Goal: Task Accomplishment & Management: Complete application form

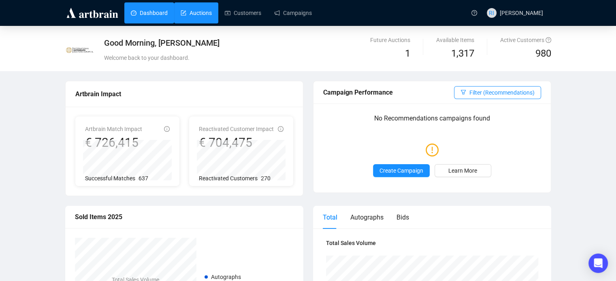
click at [206, 13] on link "Auctions" at bounding box center [196, 12] width 31 height 21
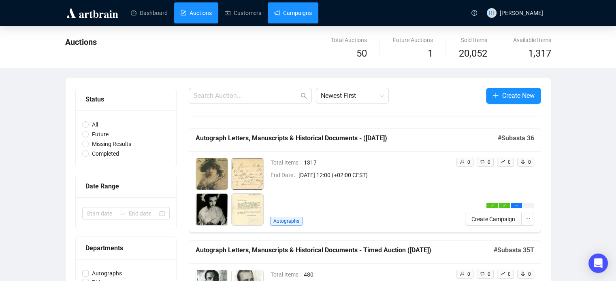
click at [283, 16] on link "Campaigns" at bounding box center [293, 12] width 38 height 21
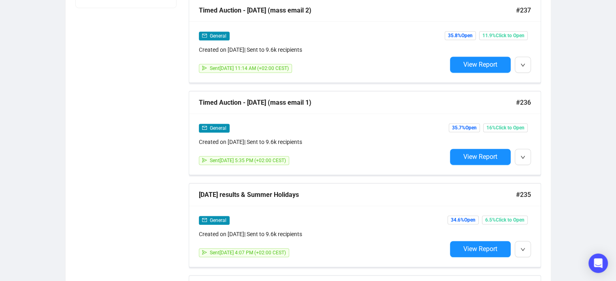
scroll to position [428, 0]
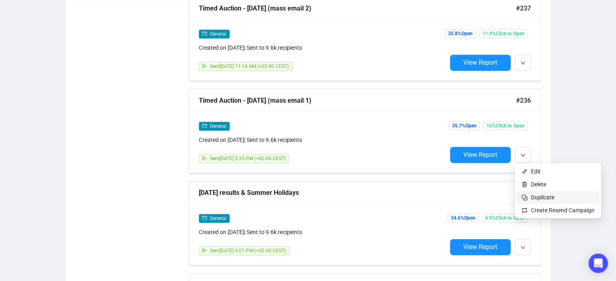
click at [548, 196] on span "Duplicate" at bounding box center [542, 197] width 23 height 6
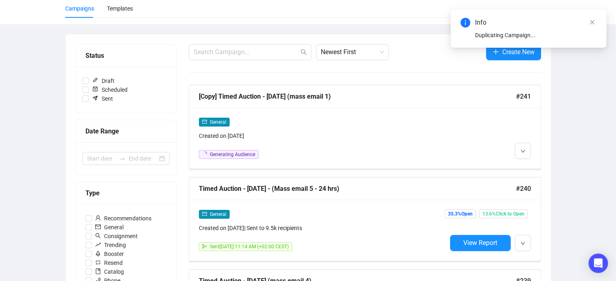
scroll to position [0, 0]
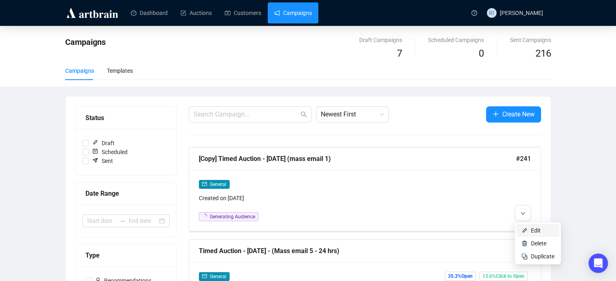
click at [535, 230] on span "Edit" at bounding box center [536, 231] width 10 height 6
click at [544, 245] on span "Delete" at bounding box center [538, 244] width 15 height 6
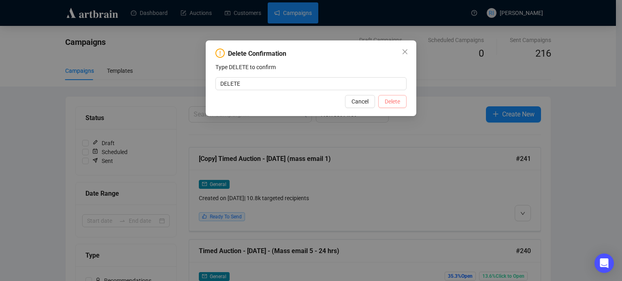
type input "DELETE"
click at [390, 104] on span "Delete" at bounding box center [392, 101] width 15 height 9
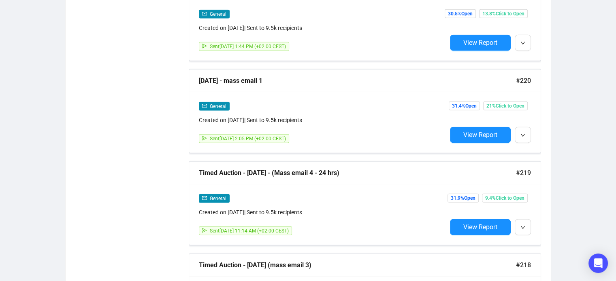
scroll to position [1936, 0]
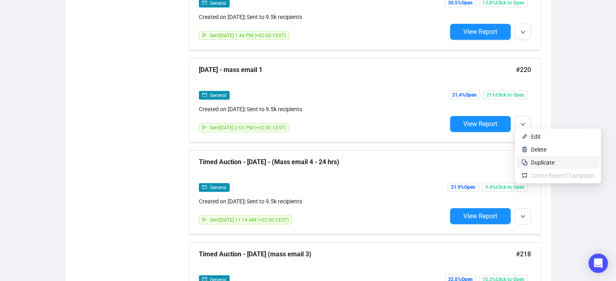
click at [546, 164] on span "Duplicate" at bounding box center [542, 163] width 23 height 6
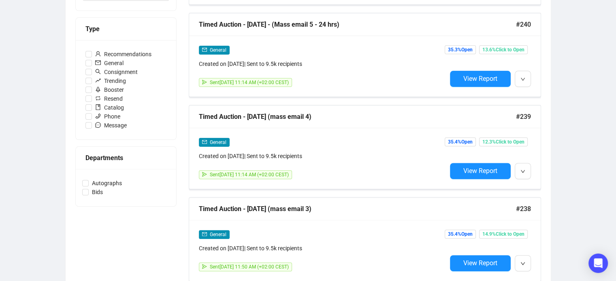
scroll to position [0, 0]
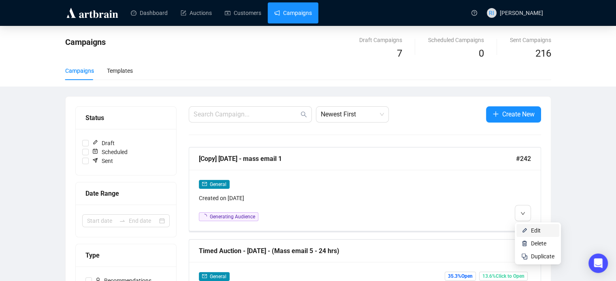
click at [533, 232] on span "Edit" at bounding box center [536, 231] width 10 height 6
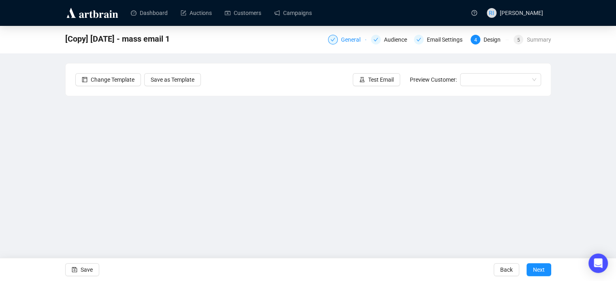
click at [347, 42] on div "General" at bounding box center [353, 40] width 24 height 10
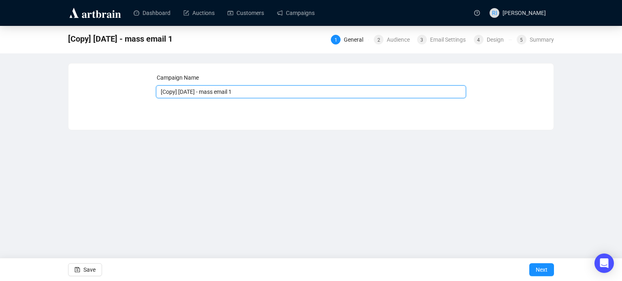
click at [193, 94] on input "[Copy] [DATE] - mass email 1" at bounding box center [311, 91] width 311 height 13
click at [191, 94] on input "[Copy] [DATE] - mass email 1" at bounding box center [311, 91] width 311 height 13
type input "[DATE] - mass email 1"
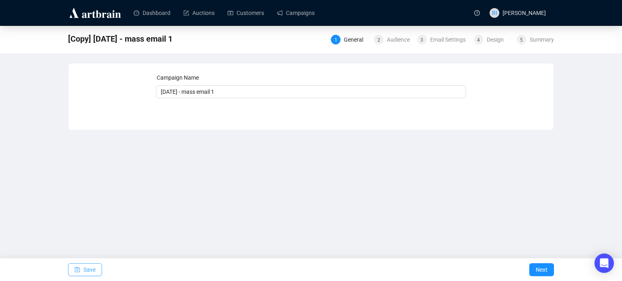
click at [89, 264] on span "Save" at bounding box center [89, 270] width 12 height 23
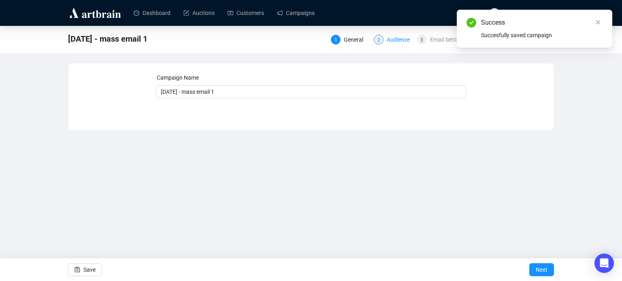
click at [396, 41] on div "Audience" at bounding box center [401, 40] width 28 height 10
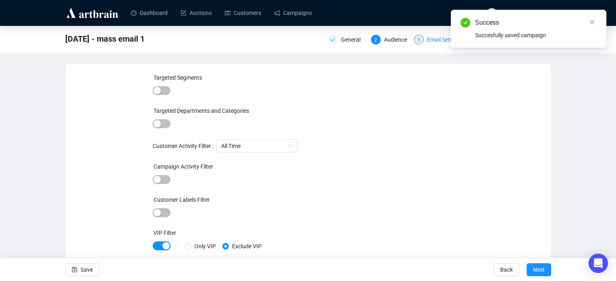
click at [435, 43] on div "Email Settings" at bounding box center [447, 40] width 40 height 10
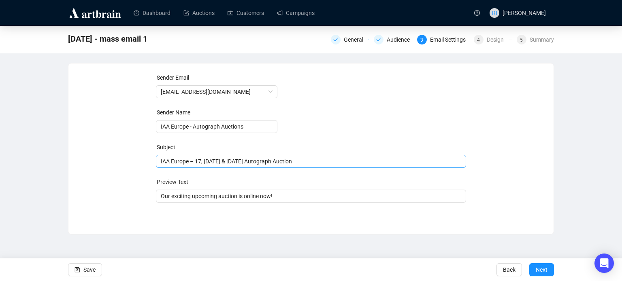
click at [223, 163] on span "IAA Europe – 17, [DATE] & [DATE] Autograph Auction" at bounding box center [311, 161] width 311 height 6
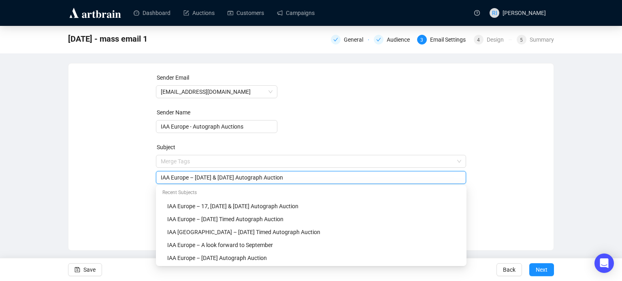
click at [226, 179] on input "IAA Europe – [DATE] & [DATE] Autograph Auction" at bounding box center [311, 177] width 301 height 9
type input "IAA [GEOGRAPHIC_DATA] – [DATE] & [DATE] Autograph Auction"
click at [89, 266] on span "Save" at bounding box center [89, 270] width 12 height 23
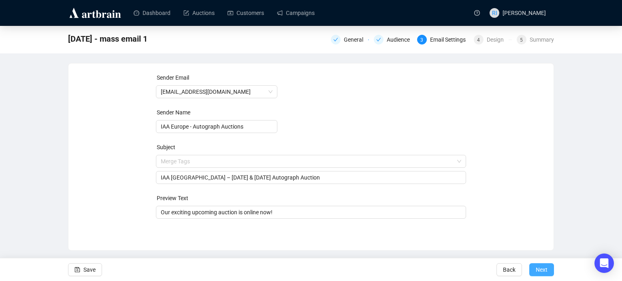
click at [540, 269] on span "Next" at bounding box center [542, 270] width 12 height 23
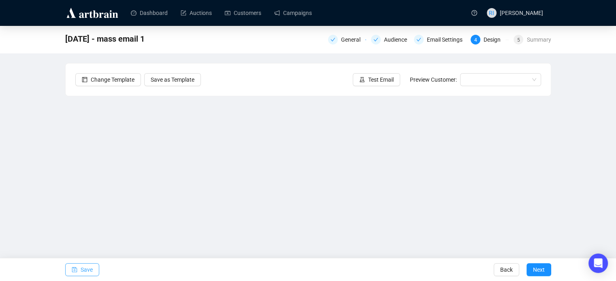
click at [91, 267] on span "Save" at bounding box center [87, 270] width 12 height 23
click at [552, 135] on div "[DATE] - mass email 1 General Audience Email Settings 4 Design 5 Summary Change…" at bounding box center [308, 162] width 616 height 273
click at [86, 272] on span "Save" at bounding box center [87, 270] width 12 height 23
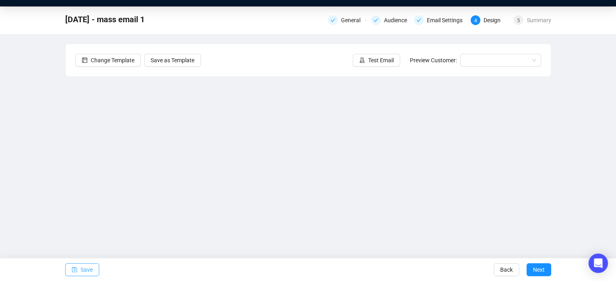
click at [84, 273] on span "Save" at bounding box center [87, 270] width 12 height 23
click at [86, 269] on span "Save" at bounding box center [87, 270] width 12 height 23
click at [93, 272] on button "Save" at bounding box center [82, 270] width 34 height 13
click at [83, 268] on span "Save" at bounding box center [87, 270] width 12 height 23
click at [81, 273] on span "Save" at bounding box center [87, 270] width 12 height 23
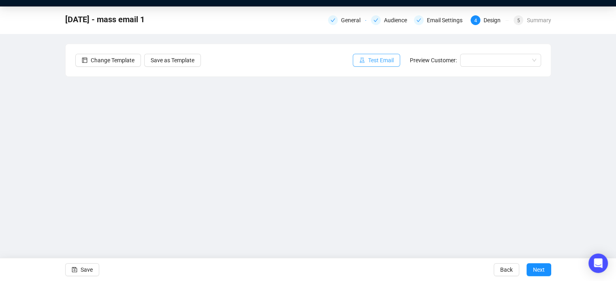
click at [388, 61] on span "Test Email" at bounding box center [381, 60] width 26 height 9
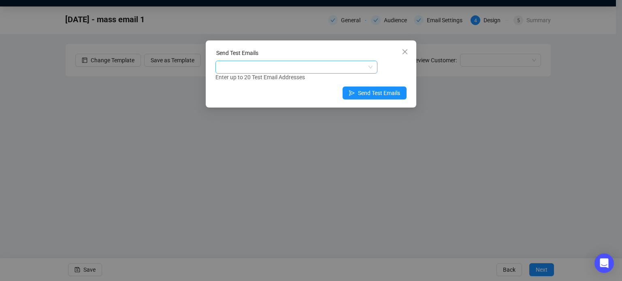
click at [228, 63] on div at bounding box center [292, 67] width 150 height 11
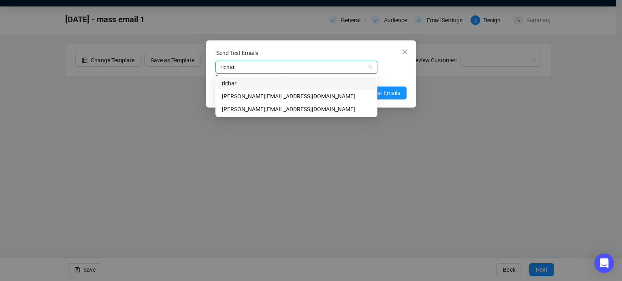
type input "[PERSON_NAME]"
click at [266, 110] on div "[PERSON_NAME][EMAIL_ADDRESS][DOMAIN_NAME]" at bounding box center [296, 109] width 149 height 9
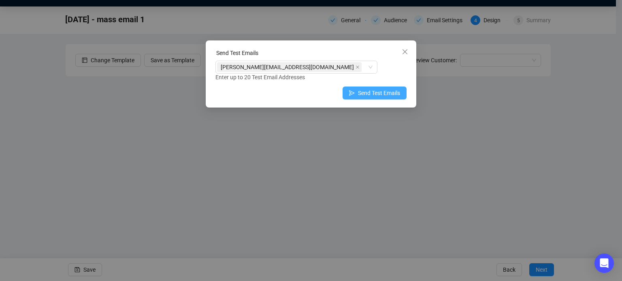
click at [383, 95] on span "Send Test Emails" at bounding box center [379, 93] width 42 height 9
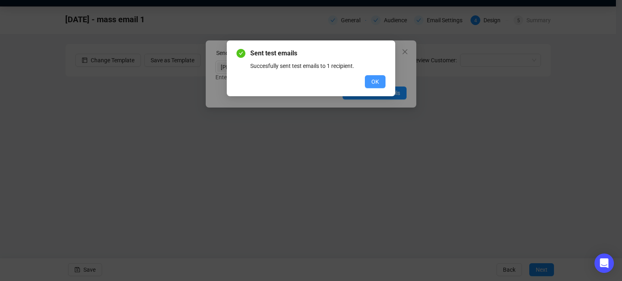
click at [370, 79] on button "OK" at bounding box center [375, 81] width 21 height 13
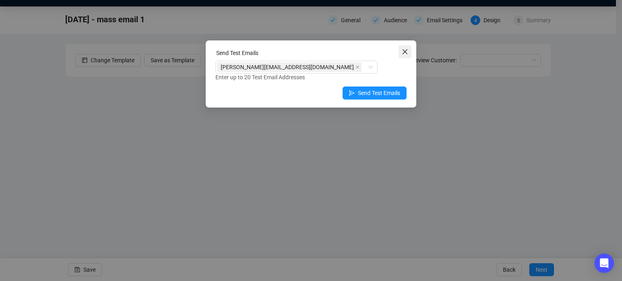
click at [407, 52] on icon "close" at bounding box center [405, 52] width 6 height 6
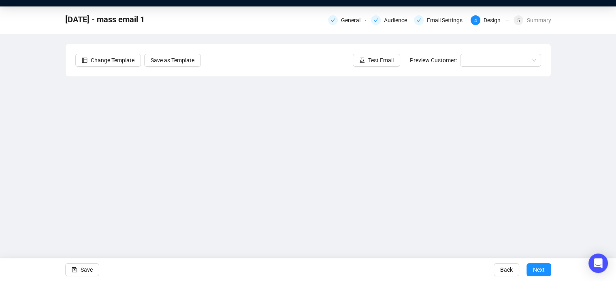
drag, startPoint x: 551, startPoint y: 168, endPoint x: 553, endPoint y: 180, distance: 11.6
click at [553, 180] on div "[DATE] - mass email 1 General Audience Email Settings 4 Design 5 Summary Change…" at bounding box center [308, 142] width 616 height 273
click at [81, 273] on span "Save" at bounding box center [87, 270] width 12 height 23
click at [373, 58] on span "Test Email" at bounding box center [381, 60] width 26 height 9
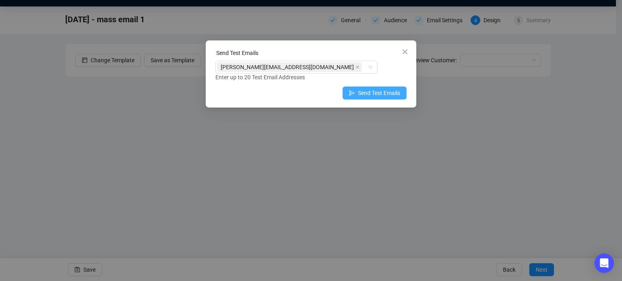
click at [376, 93] on span "Send Test Emails" at bounding box center [379, 93] width 42 height 9
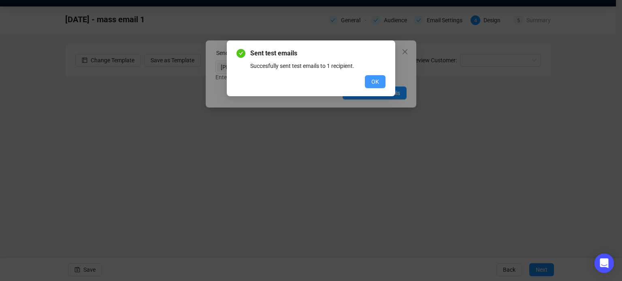
click at [374, 84] on span "OK" at bounding box center [375, 81] width 8 height 9
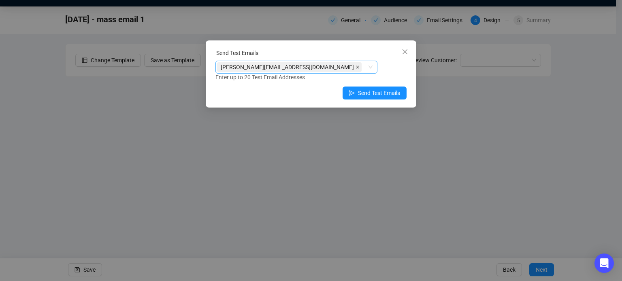
click at [356, 66] on icon "close" at bounding box center [358, 67] width 4 height 4
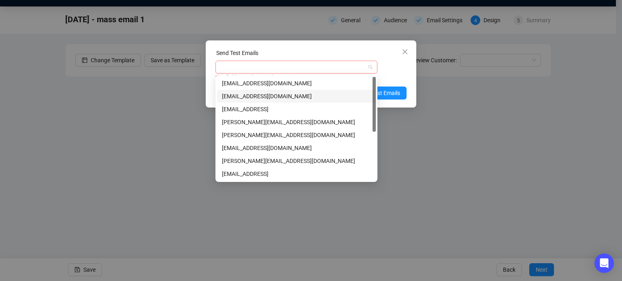
click at [262, 65] on div at bounding box center [292, 67] width 150 height 11
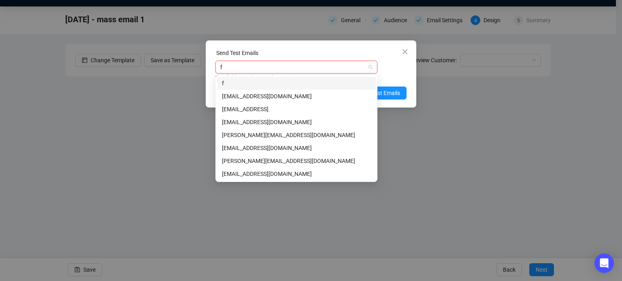
type input "fr"
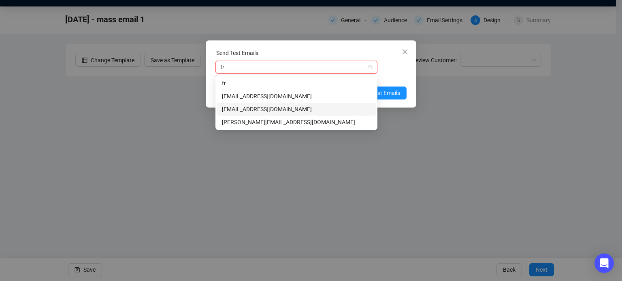
click at [264, 107] on div "[EMAIL_ADDRESS][DOMAIN_NAME]" at bounding box center [296, 109] width 149 height 9
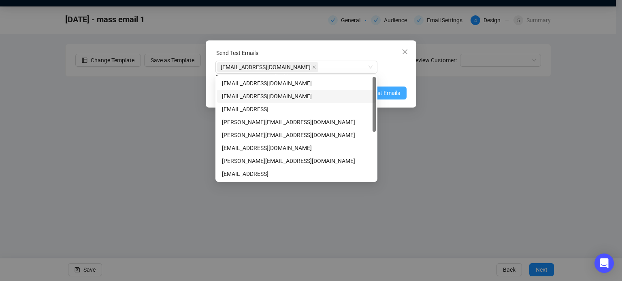
click at [404, 97] on button "Send Test Emails" at bounding box center [375, 93] width 64 height 13
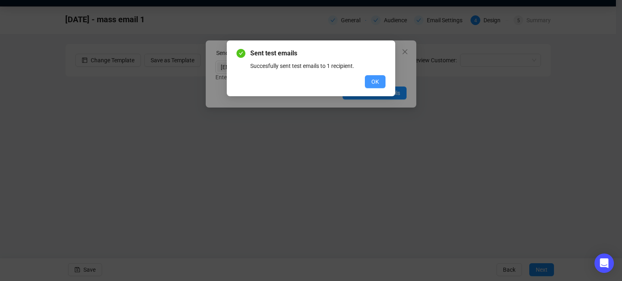
click at [379, 82] on button "OK" at bounding box center [375, 81] width 21 height 13
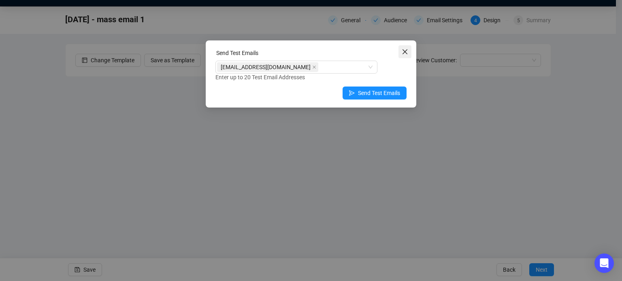
click at [407, 51] on icon "close" at bounding box center [405, 52] width 6 height 6
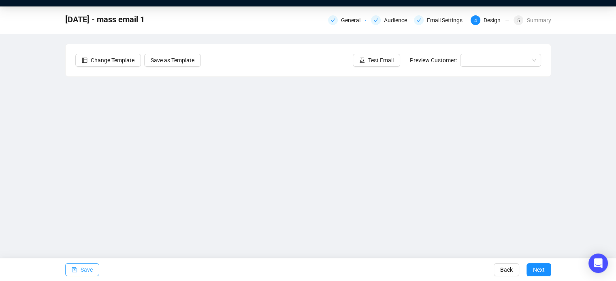
click at [77, 275] on button "Save" at bounding box center [82, 270] width 34 height 13
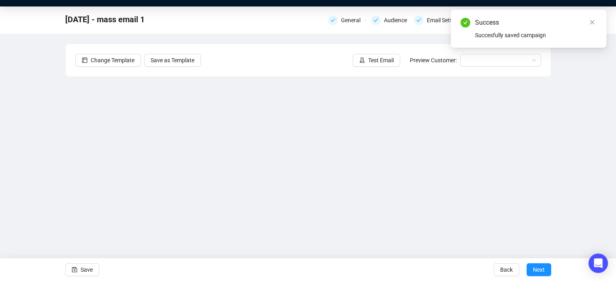
scroll to position [0, 0]
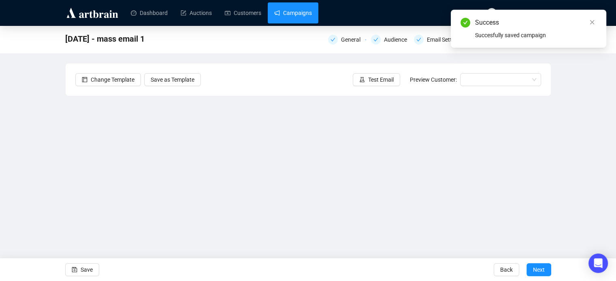
click at [297, 17] on link "Campaigns" at bounding box center [293, 12] width 38 height 21
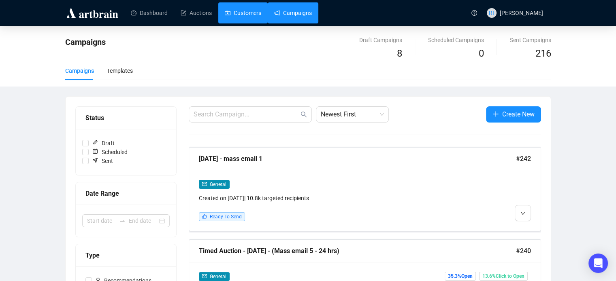
click at [236, 8] on link "Customers" at bounding box center [243, 12] width 36 height 21
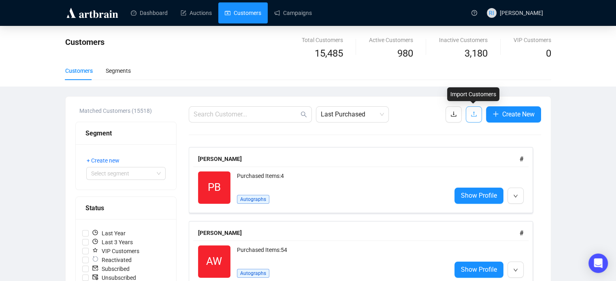
click at [473, 113] on icon "upload" at bounding box center [473, 114] width 5 height 5
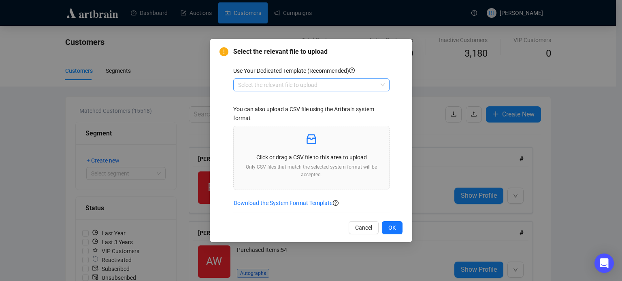
click at [294, 87] on input "search" at bounding box center [307, 85] width 139 height 12
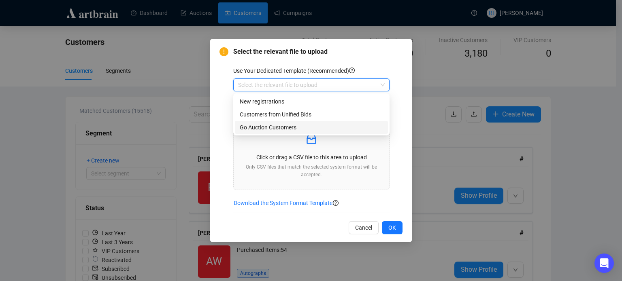
click at [283, 130] on div "Go Auction Customers" at bounding box center [311, 127] width 143 height 9
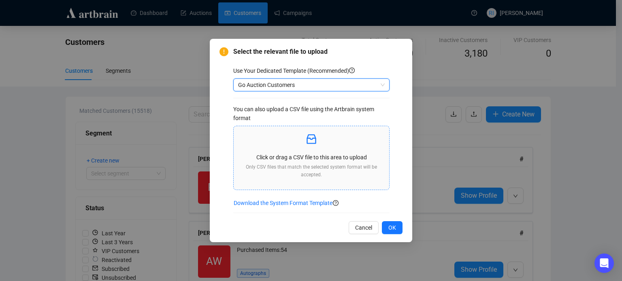
click at [261, 158] on p "Click or drag a CSV file to this area to upload" at bounding box center [311, 157] width 143 height 9
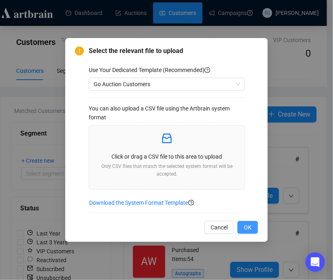
click at [249, 228] on span "OK" at bounding box center [248, 227] width 8 height 9
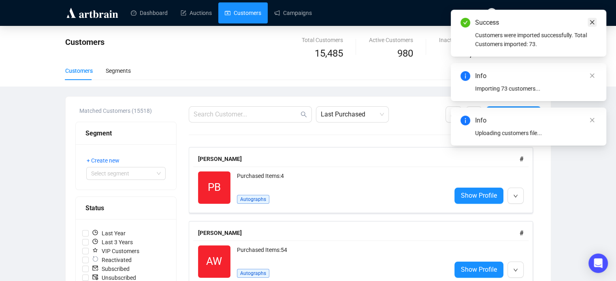
click at [594, 21] on link "Close" at bounding box center [592, 22] width 9 height 9
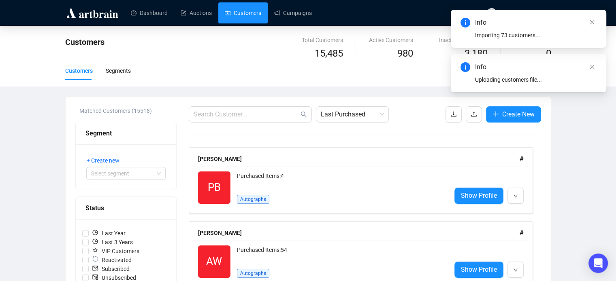
click at [594, 21] on link "Close" at bounding box center [592, 22] width 9 height 9
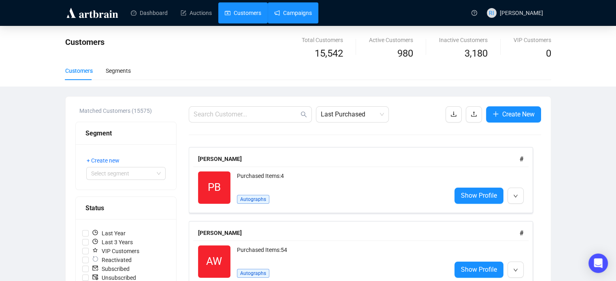
click at [293, 11] on link "Campaigns" at bounding box center [293, 12] width 38 height 21
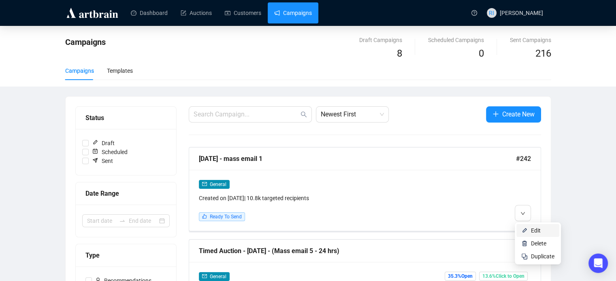
click at [533, 233] on span "Edit" at bounding box center [536, 231] width 10 height 6
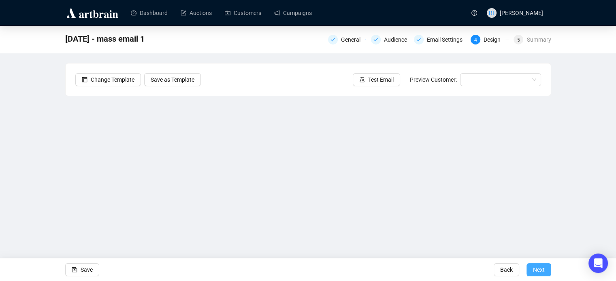
click at [537, 267] on span "Next" at bounding box center [539, 270] width 12 height 23
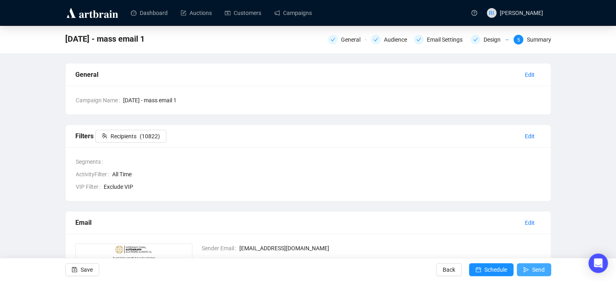
click at [527, 272] on icon "send" at bounding box center [526, 270] width 6 height 6
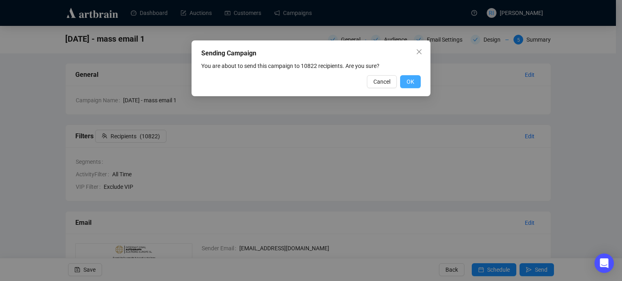
click at [418, 83] on button "OK" at bounding box center [410, 81] width 21 height 13
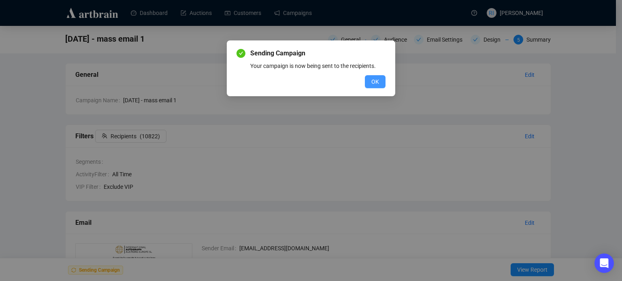
click at [380, 83] on button "OK" at bounding box center [375, 81] width 21 height 13
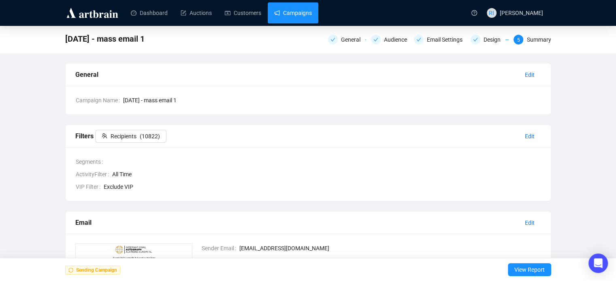
click at [285, 12] on link "Campaigns" at bounding box center [293, 12] width 38 height 21
